Goal: Navigation & Orientation: Find specific page/section

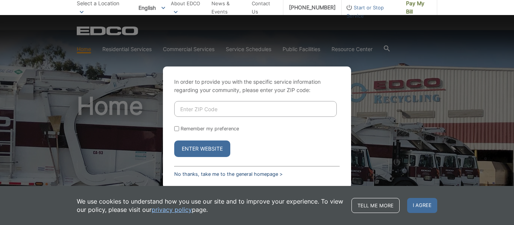
click at [238, 171] on link "No thanks, take me to the general homepage >" at bounding box center [228, 174] width 108 height 6
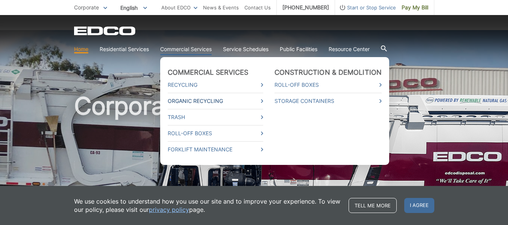
click at [204, 101] on link "Organic Recycling" at bounding box center [215, 101] width 95 height 8
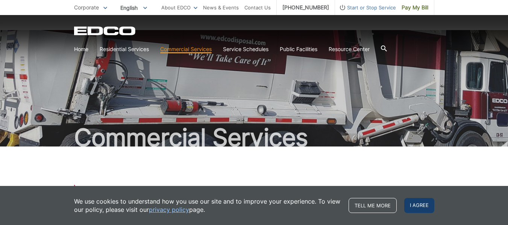
click at [423, 208] on span "I agree" at bounding box center [419, 205] width 30 height 15
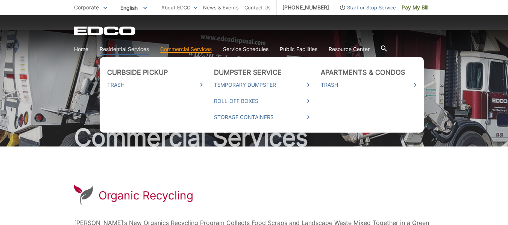
click at [127, 50] on link "Residential Services" at bounding box center [124, 49] width 49 height 8
